Goal: Information Seeking & Learning: Learn about a topic

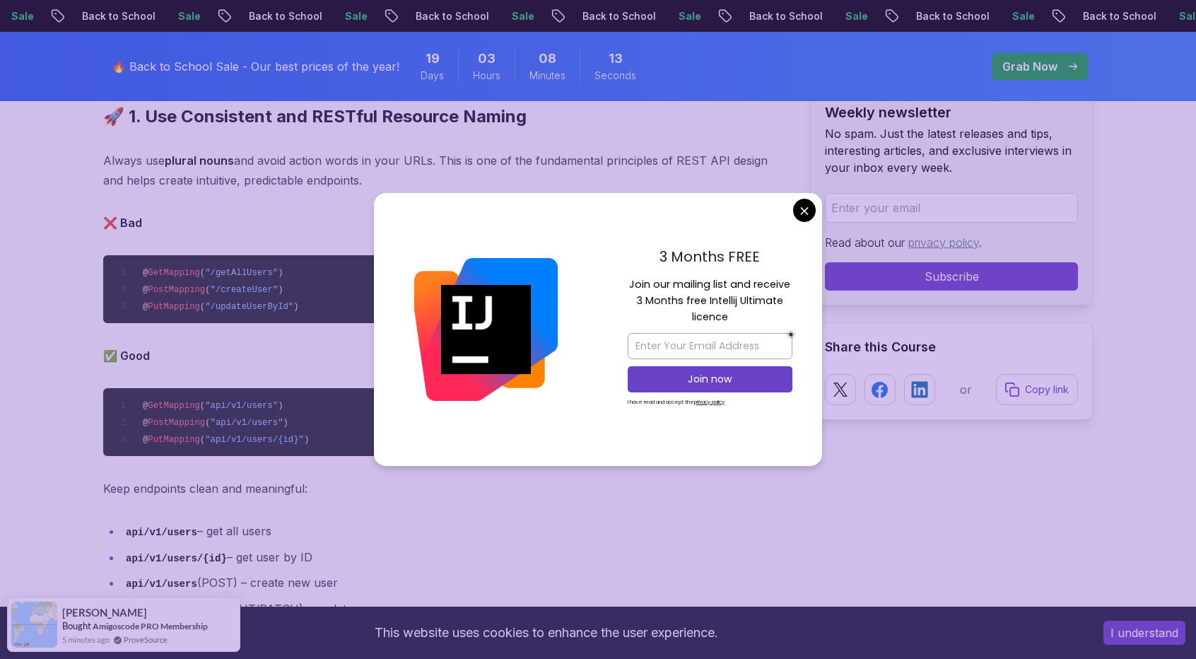
scroll to position [1405, 0]
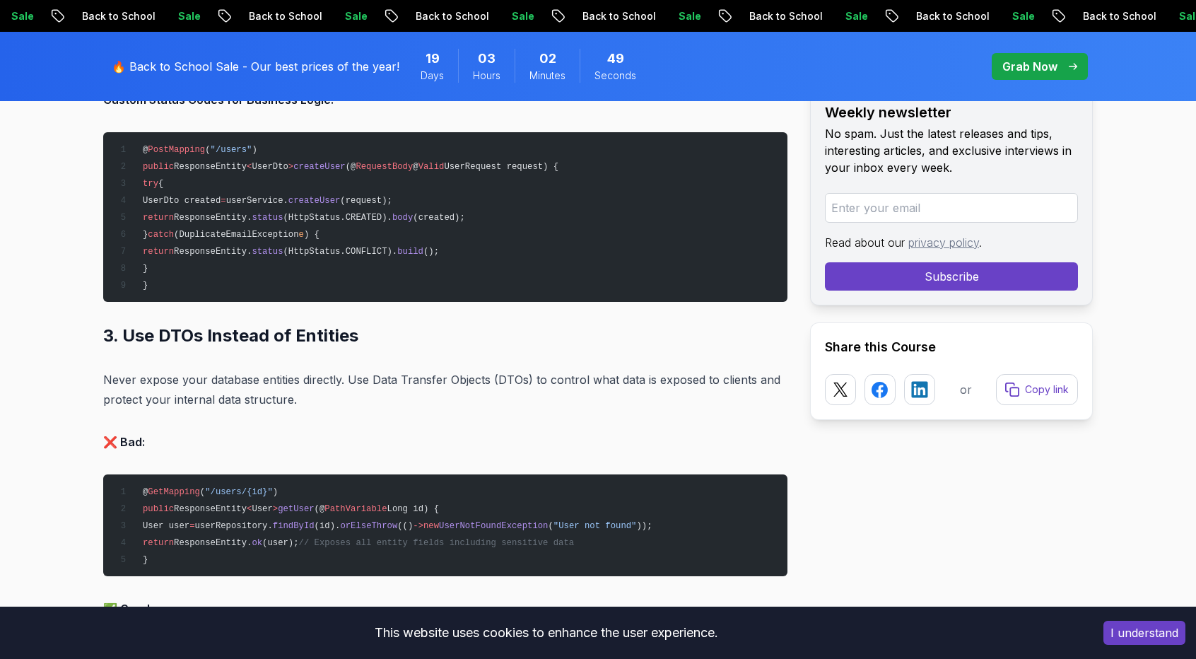
scroll to position [3328, 0]
click at [523, 389] on p "Never expose your database entities directly. Use Data Transfer Objects (DTOs) …" at bounding box center [445, 390] width 684 height 40
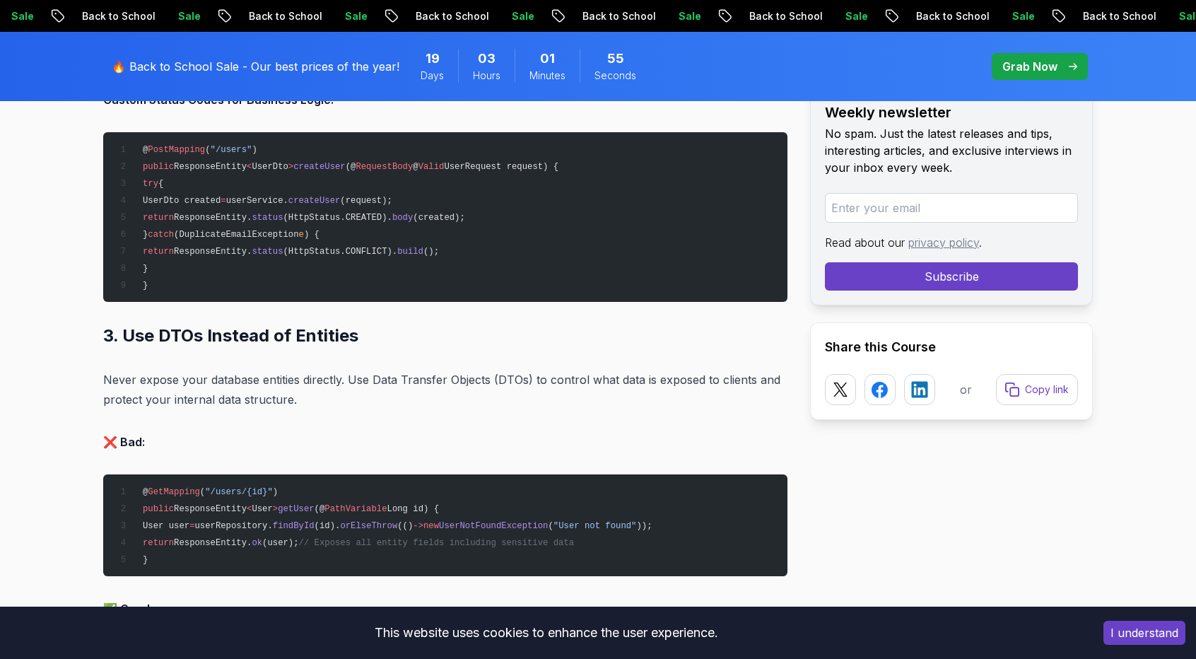
click at [523, 389] on p "Never expose your database entities directly. Use Data Transfer Objects (DTOs) …" at bounding box center [445, 390] width 684 height 40
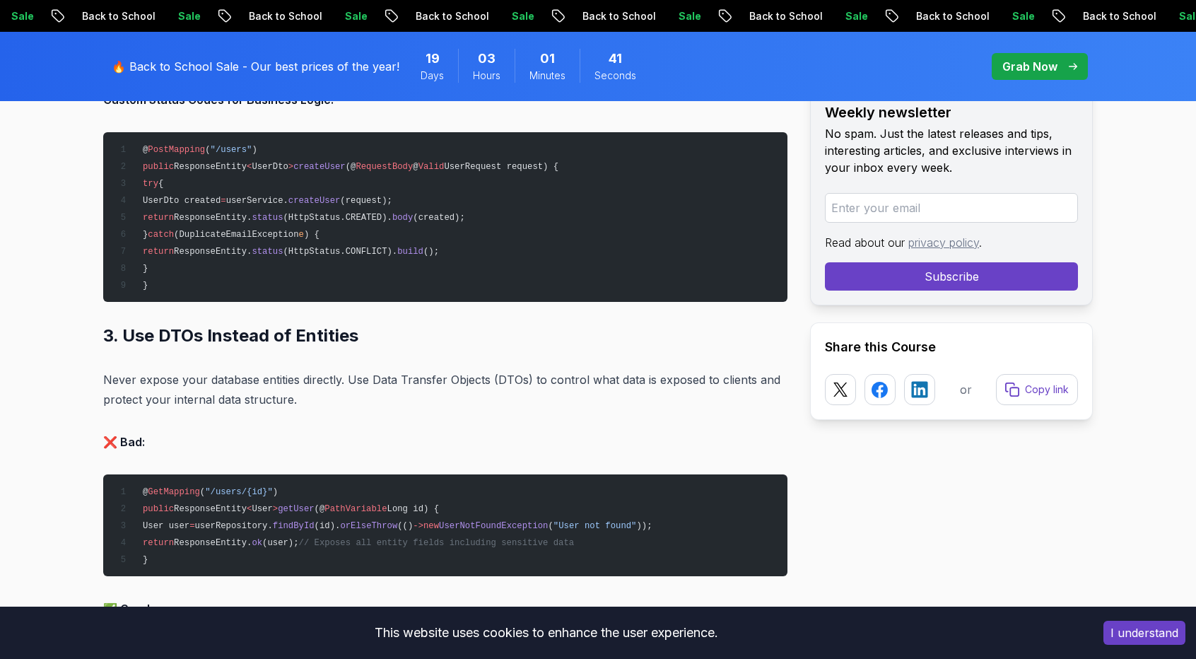
click at [523, 389] on p "Never expose your database entities directly. Use Data Transfer Objects (DTOs) …" at bounding box center [445, 390] width 684 height 40
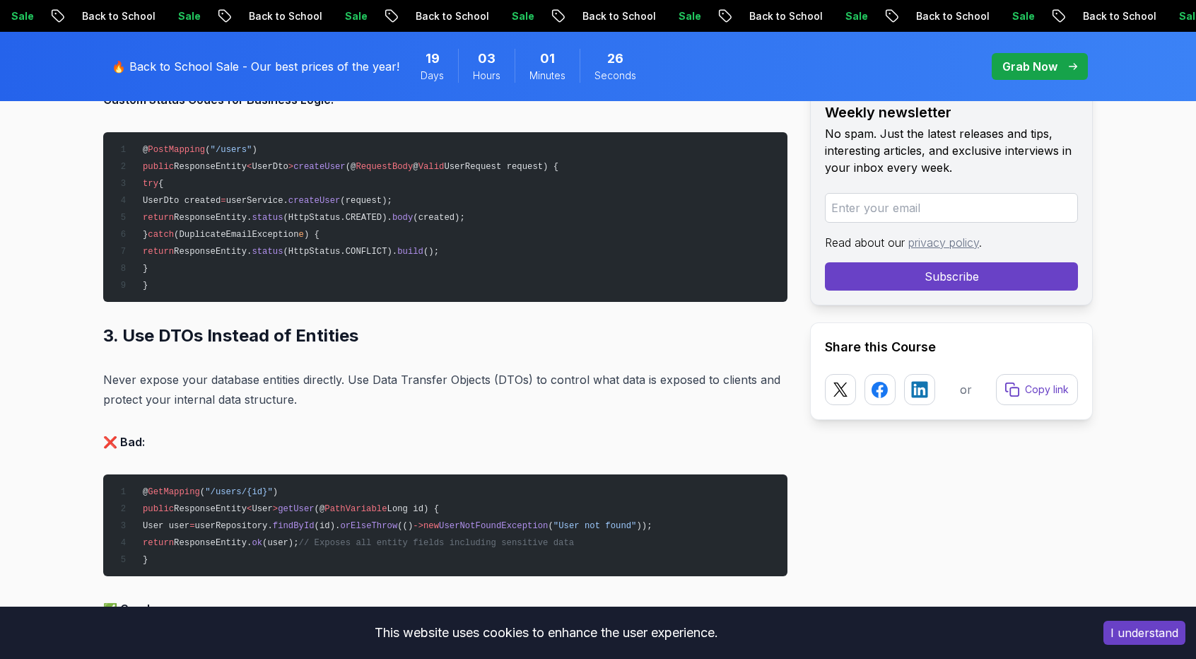
click at [523, 389] on p "Never expose your database entities directly. Use Data Transfer Objects (DTOs) …" at bounding box center [445, 390] width 684 height 40
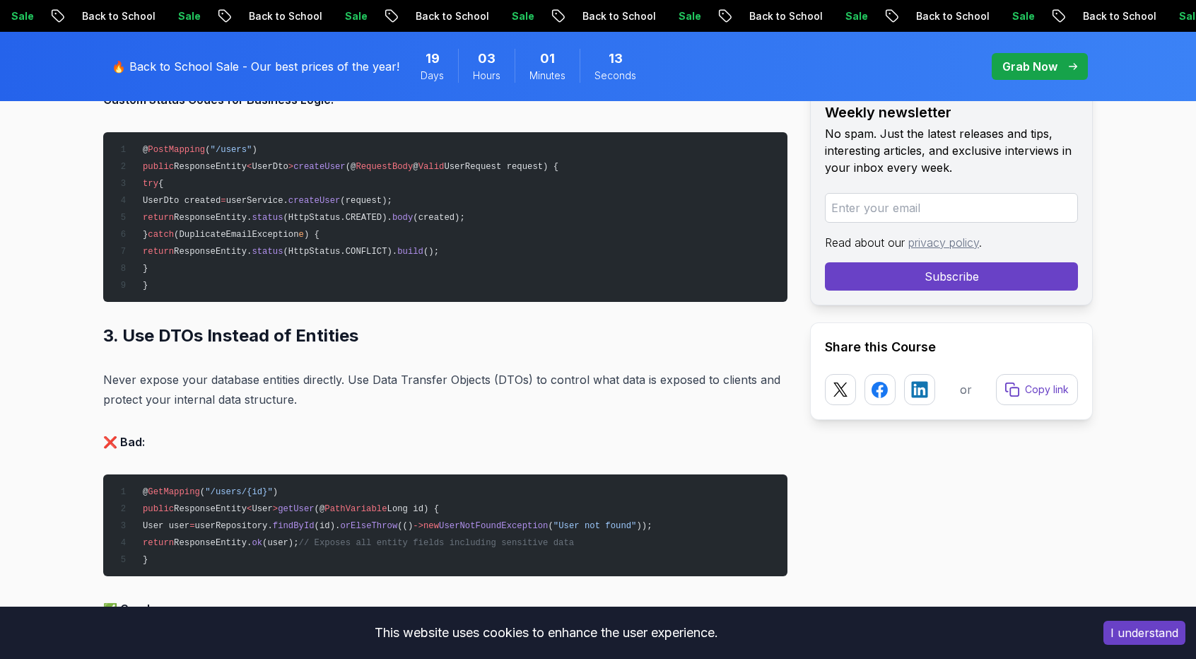
click at [523, 389] on p "Never expose your database entities directly. Use Data Transfer Objects (DTOs) …" at bounding box center [445, 390] width 684 height 40
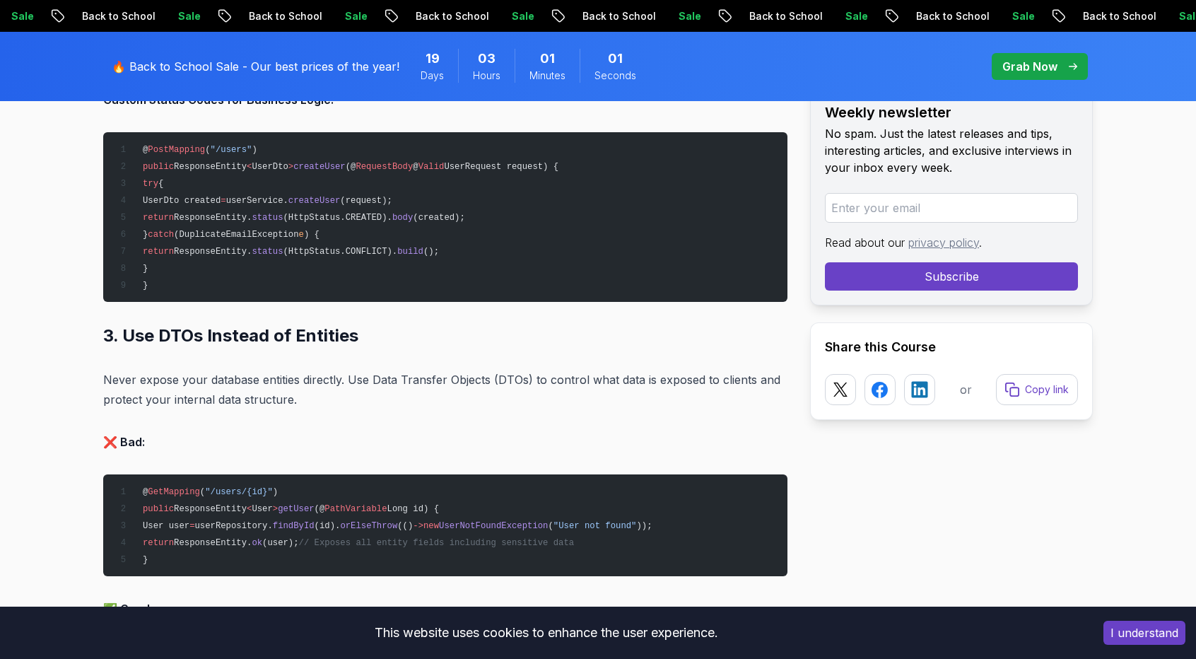
click at [523, 389] on p "Never expose your database entities directly. Use Data Transfer Objects (DTOs) …" at bounding box center [445, 390] width 684 height 40
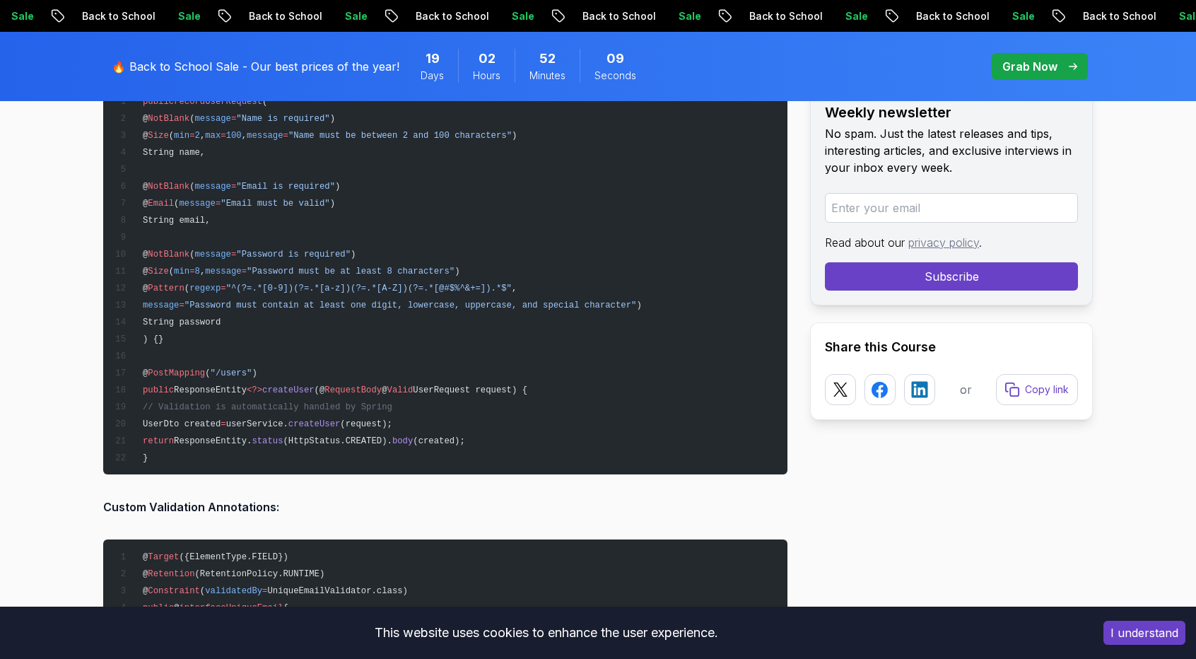
scroll to position [5359, 0]
